Goal: Task Accomplishment & Management: Complete application form

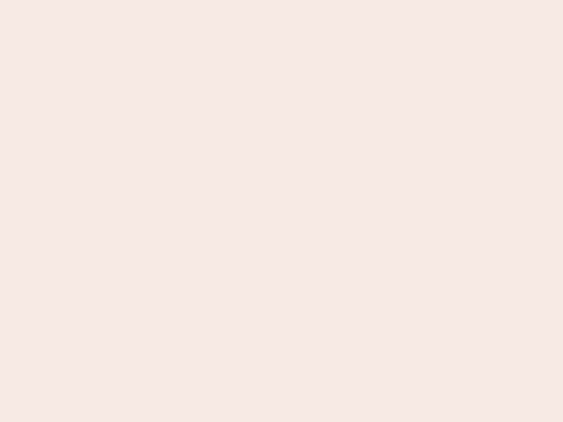
click at [282, 211] on nb-app "Almost there Thank you for registering for Newbook. Your account is under revie…" at bounding box center [281, 211] width 563 height 422
click at [282, 0] on nb-app "Almost there Thank you for registering for Newbook. Your account is under revie…" at bounding box center [281, 211] width 563 height 422
click at [301, 0] on nb-app "Almost there Thank you for registering for Newbook. Your account is under revie…" at bounding box center [281, 211] width 563 height 422
click at [282, 211] on nb-app "Almost there Thank you for registering for Newbook. Your account is under revie…" at bounding box center [281, 211] width 563 height 422
click at [282, 0] on nb-app "Almost there Thank you for registering for Newbook. Your account is under revie…" at bounding box center [281, 211] width 563 height 422
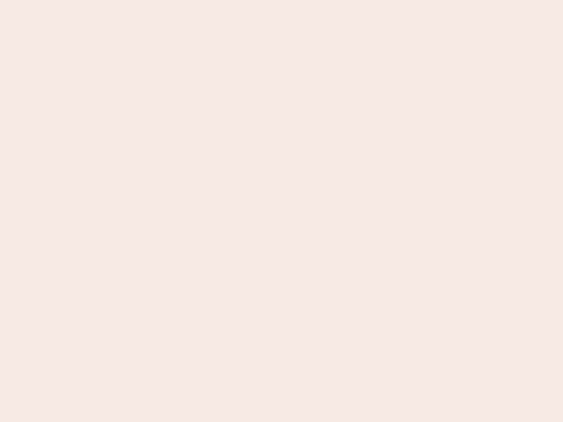
click at [197, 0] on nb-app "Almost there Thank you for registering for Newbook. Your account is under revie…" at bounding box center [281, 211] width 563 height 422
click at [282, 211] on nb-app "Almost there Thank you for registering for Newbook. Your account is under revie…" at bounding box center [281, 211] width 563 height 422
click at [282, 0] on nb-app "Almost there Thank you for registering for Newbook. Your account is under revie…" at bounding box center [281, 211] width 563 height 422
click at [197, 0] on nb-app "Almost there Thank you for registering for Newbook. Your account is under revie…" at bounding box center [281, 211] width 563 height 422
click at [282, 211] on nb-app "Almost there Thank you for registering for Newbook. Your account is under revie…" at bounding box center [281, 211] width 563 height 422
